Goal: Task Accomplishment & Management: Use online tool/utility

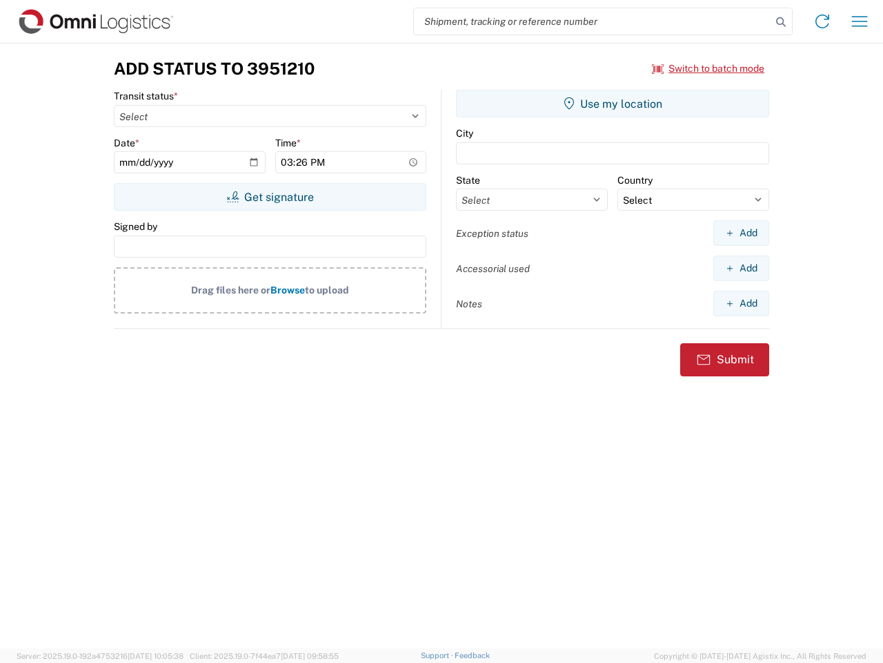
click at [593, 21] on input "search" at bounding box center [593, 21] width 358 height 26
click at [781, 22] on icon at bounding box center [781, 21] width 19 height 19
click at [823, 21] on icon at bounding box center [823, 21] width 22 height 22
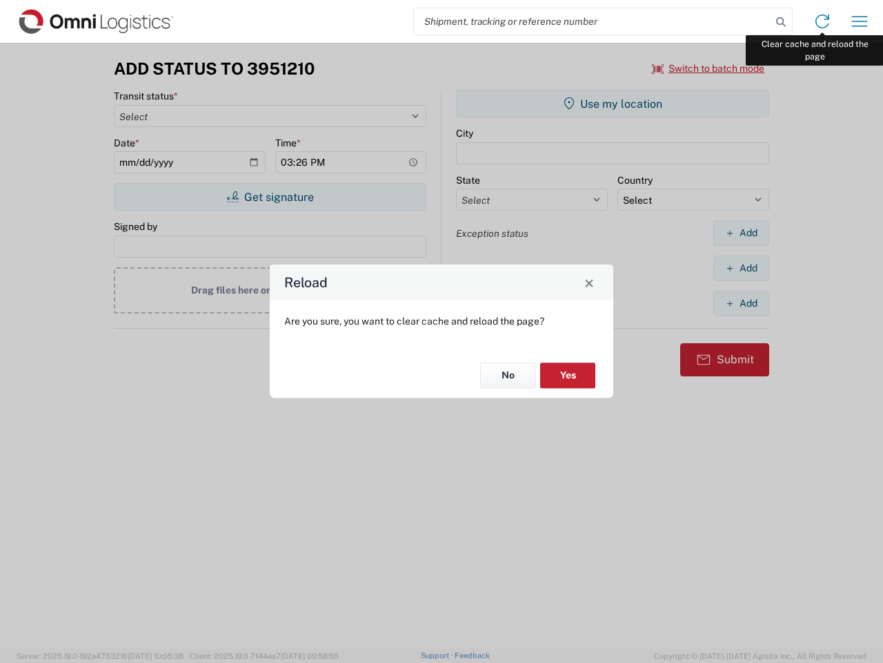
click at [860, 21] on div "Reload Are you sure, you want to clear cache and reload the page? No Yes" at bounding box center [441, 331] width 883 height 663
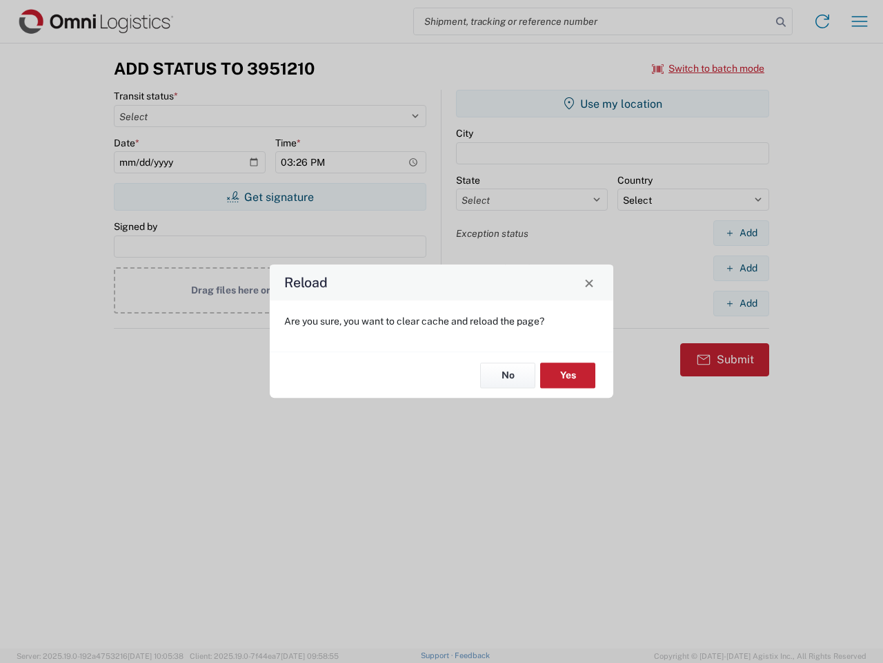
click at [709, 68] on div "Reload Are you sure, you want to clear cache and reload the page? No Yes" at bounding box center [441, 331] width 883 height 663
click at [270, 197] on div "Reload Are you sure, you want to clear cache and reload the page? No Yes" at bounding box center [441, 331] width 883 height 663
click at [613, 104] on div "Reload Are you sure, you want to clear cache and reload the page? No Yes" at bounding box center [441, 331] width 883 height 663
click at [741, 233] on div "Reload Are you sure, you want to clear cache and reload the page? No Yes" at bounding box center [441, 331] width 883 height 663
click at [741, 268] on div "Reload Are you sure, you want to clear cache and reload the page? No Yes" at bounding box center [441, 331] width 883 height 663
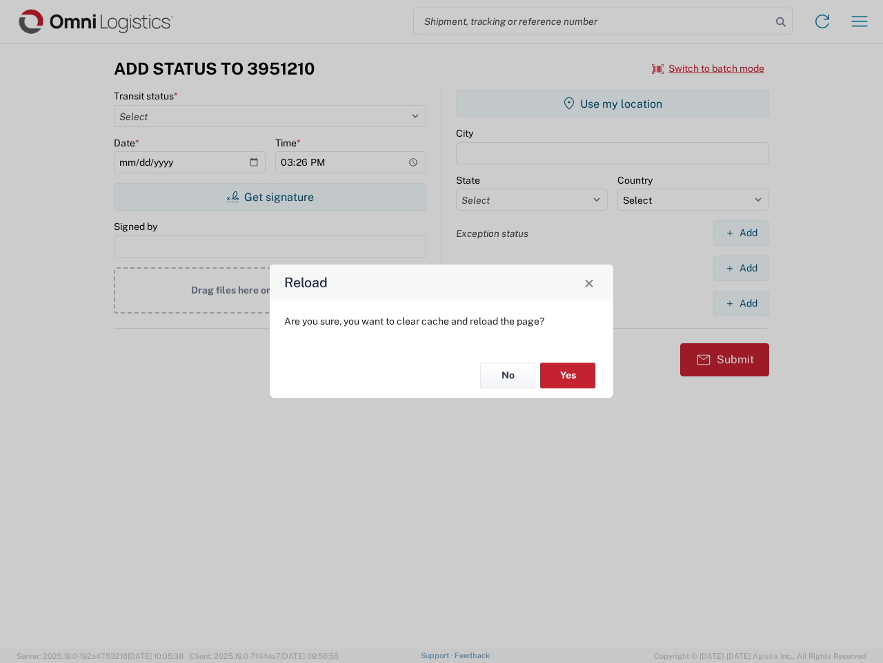
click at [741, 303] on div "Reload Are you sure, you want to clear cache and reload the page? No Yes" at bounding box center [441, 331] width 883 height 663
